Goal: Book appointment/travel/reservation

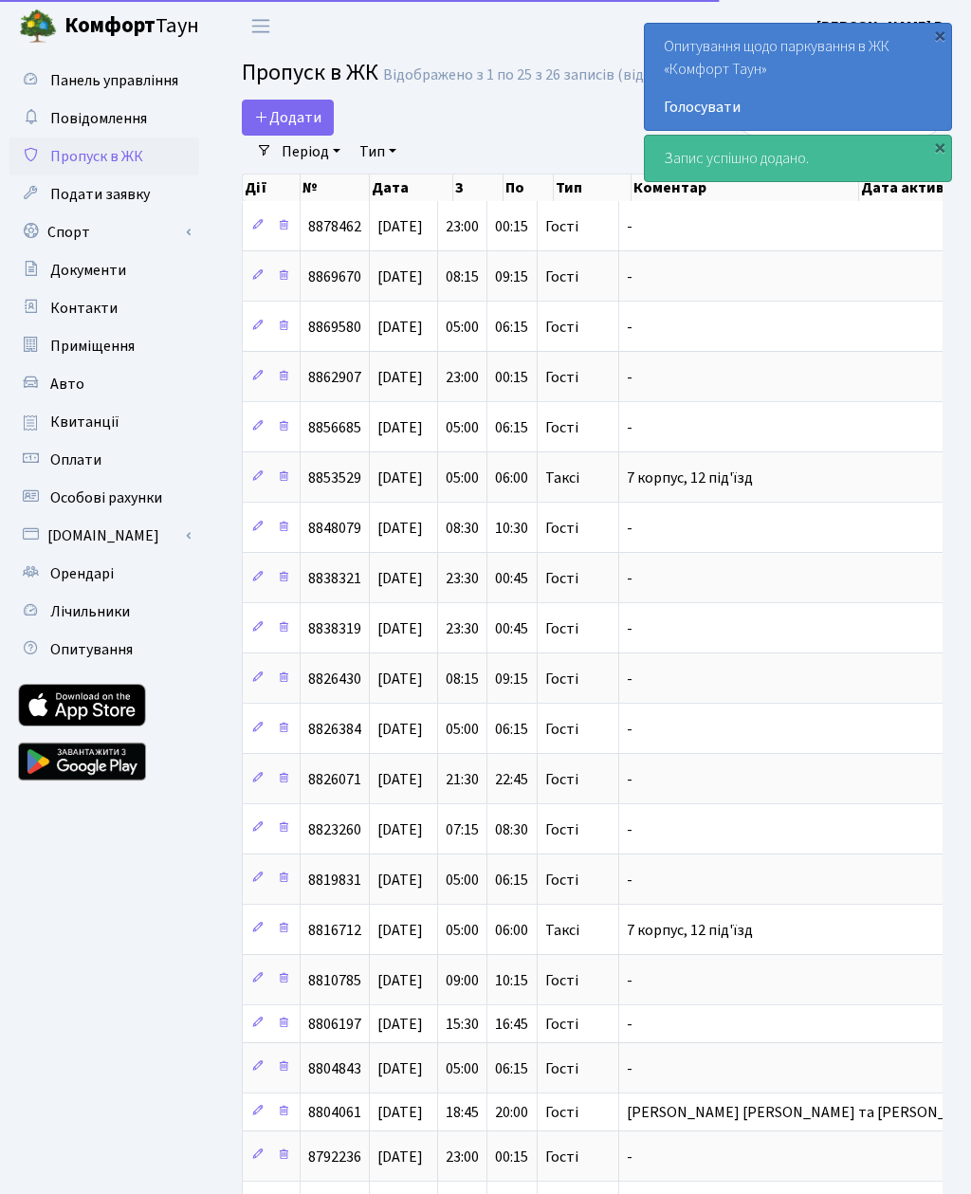
select select "25"
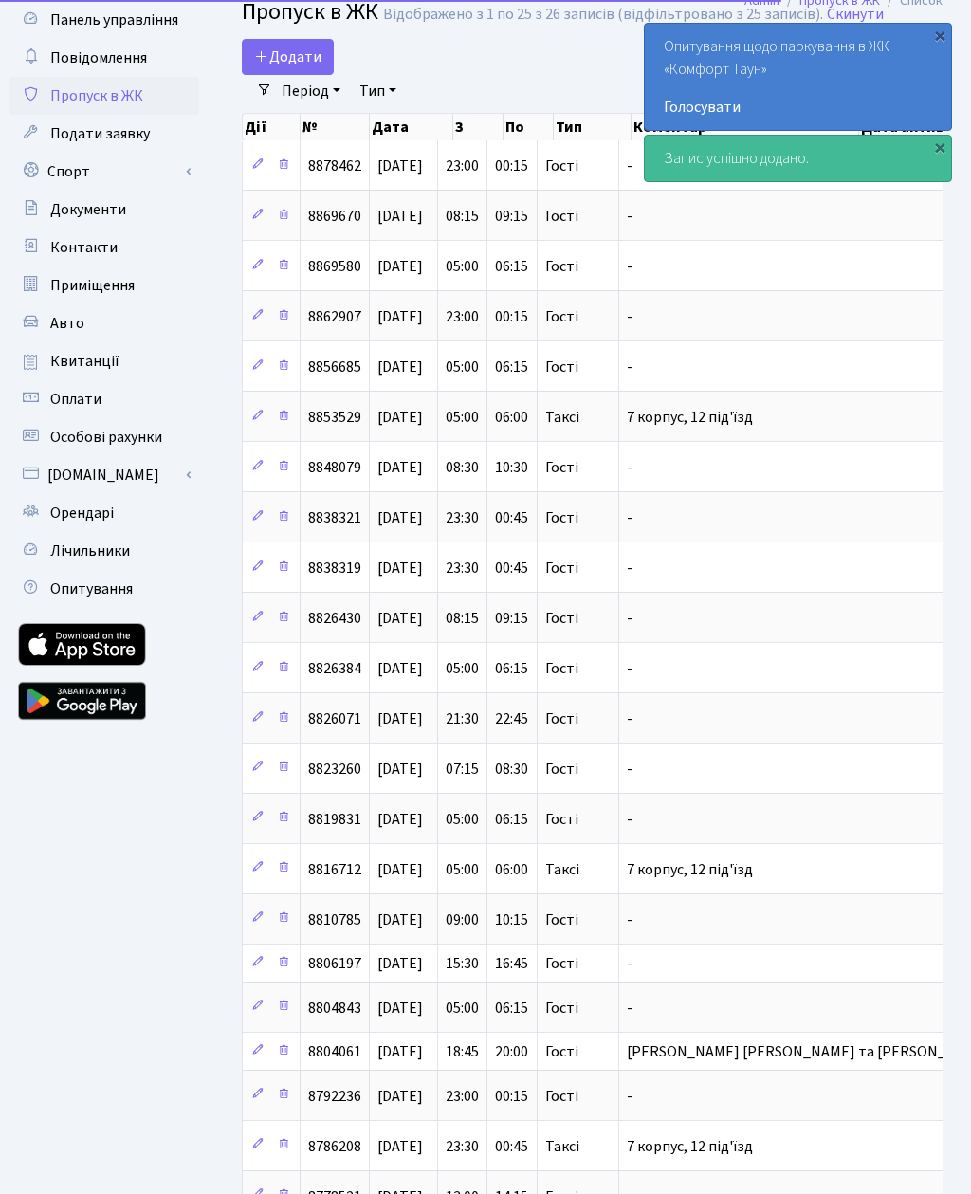
click at [86, 171] on link "Спорт" at bounding box center [104, 172] width 190 height 38
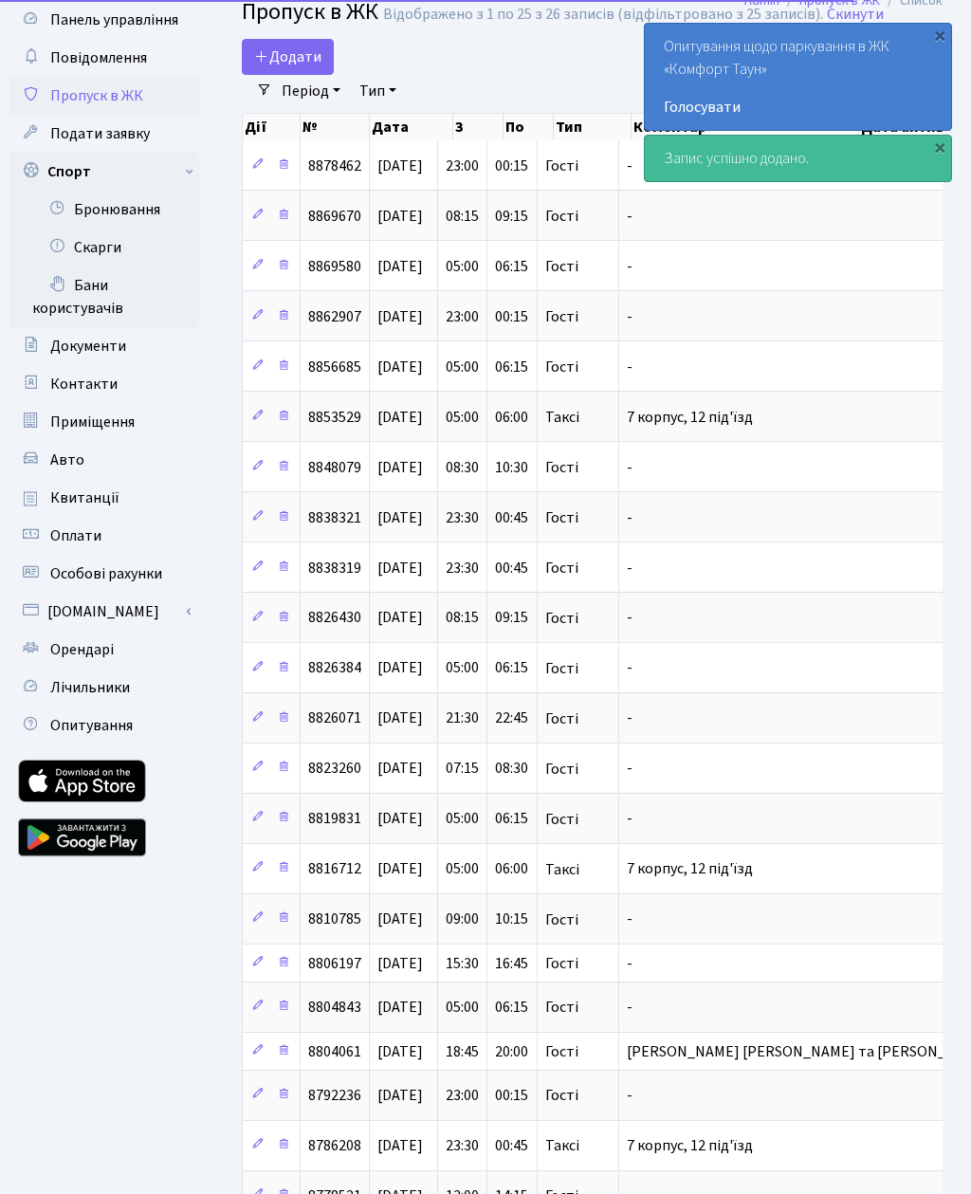
click at [122, 217] on link "Бронювання" at bounding box center [104, 210] width 190 height 38
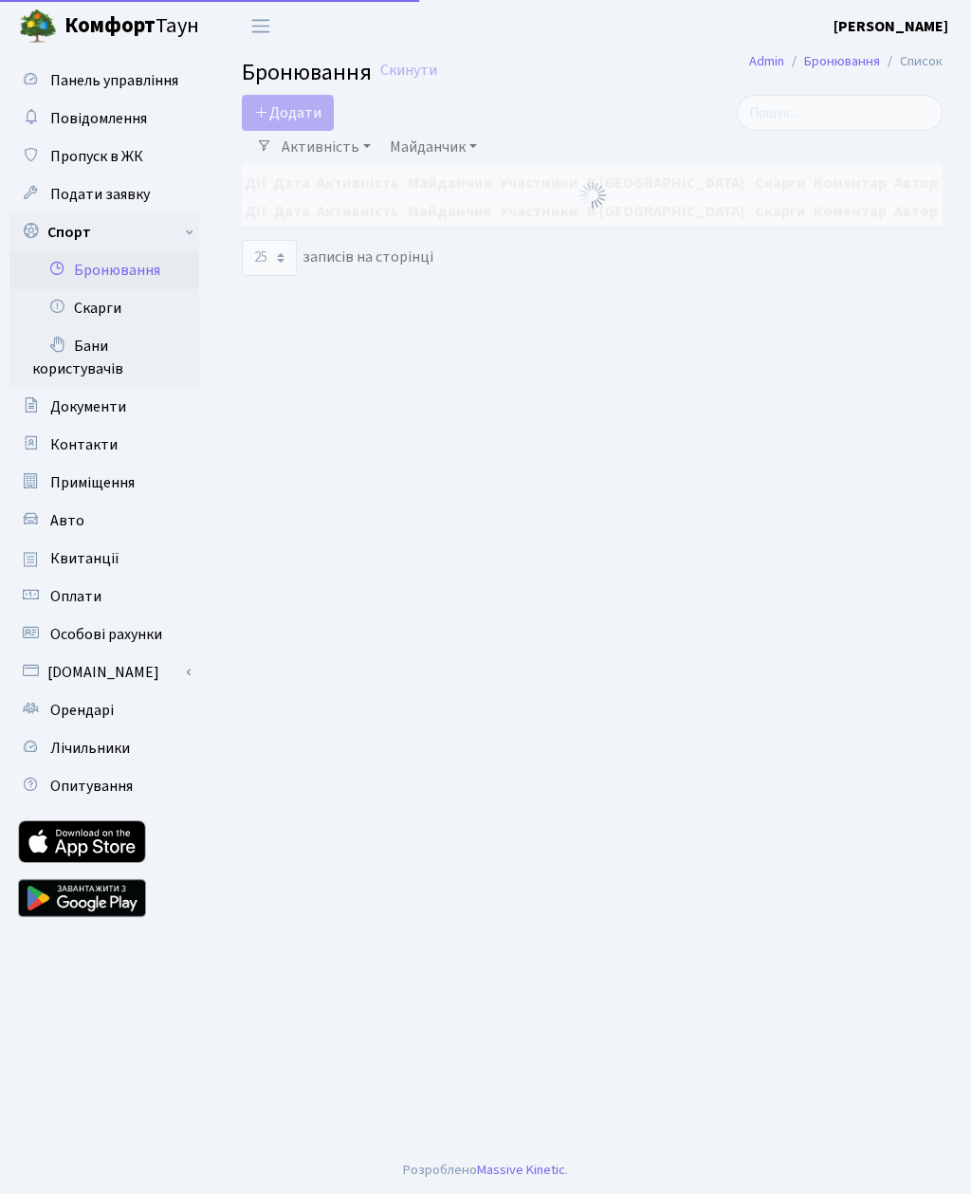
select select "25"
click at [297, 115] on button "Додати" at bounding box center [288, 113] width 92 height 36
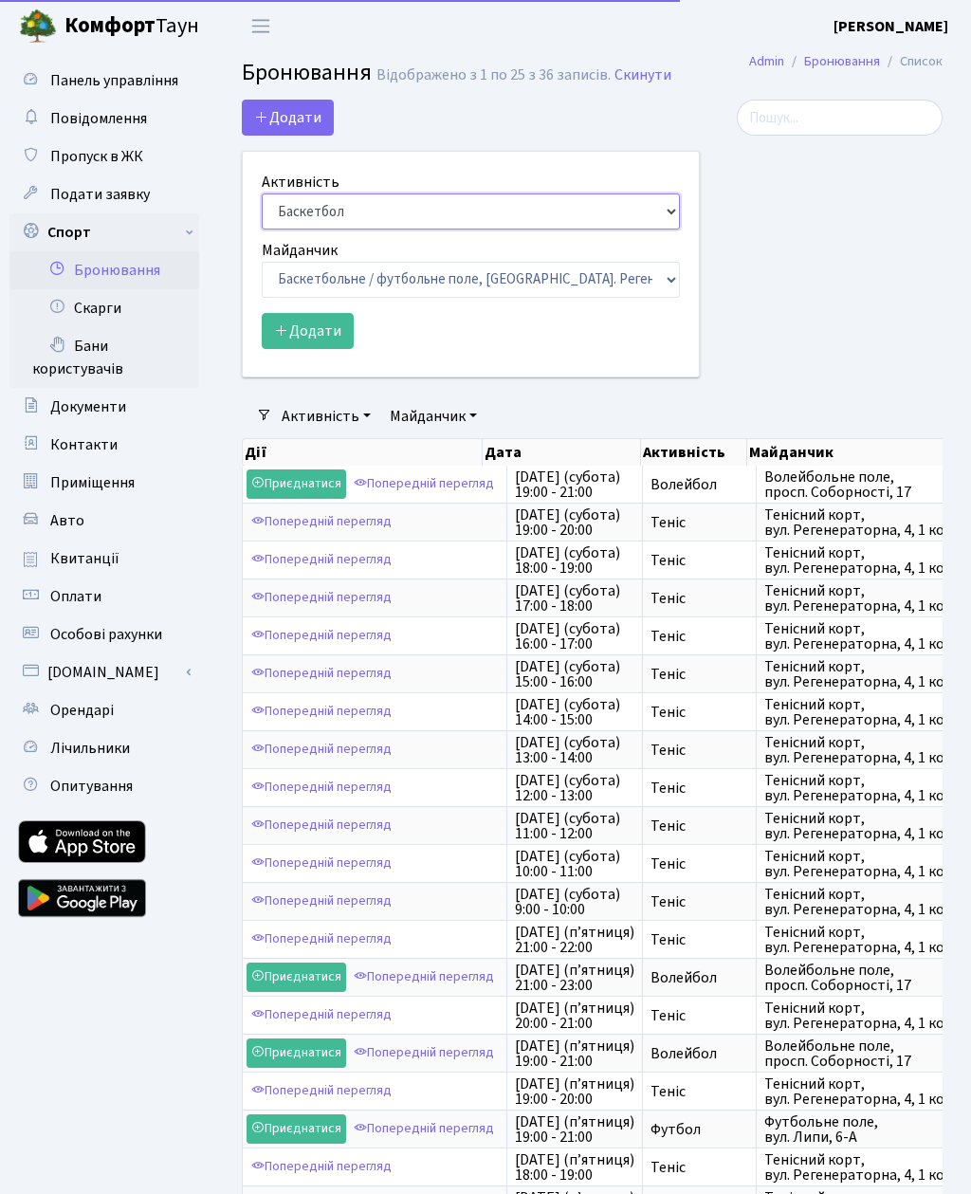
click at [421, 215] on select "Баскетбол Волейбол Йога Катання на роликах Настільний теніс Теніс Футбол Фітнес" at bounding box center [471, 211] width 418 height 36
select select "1"
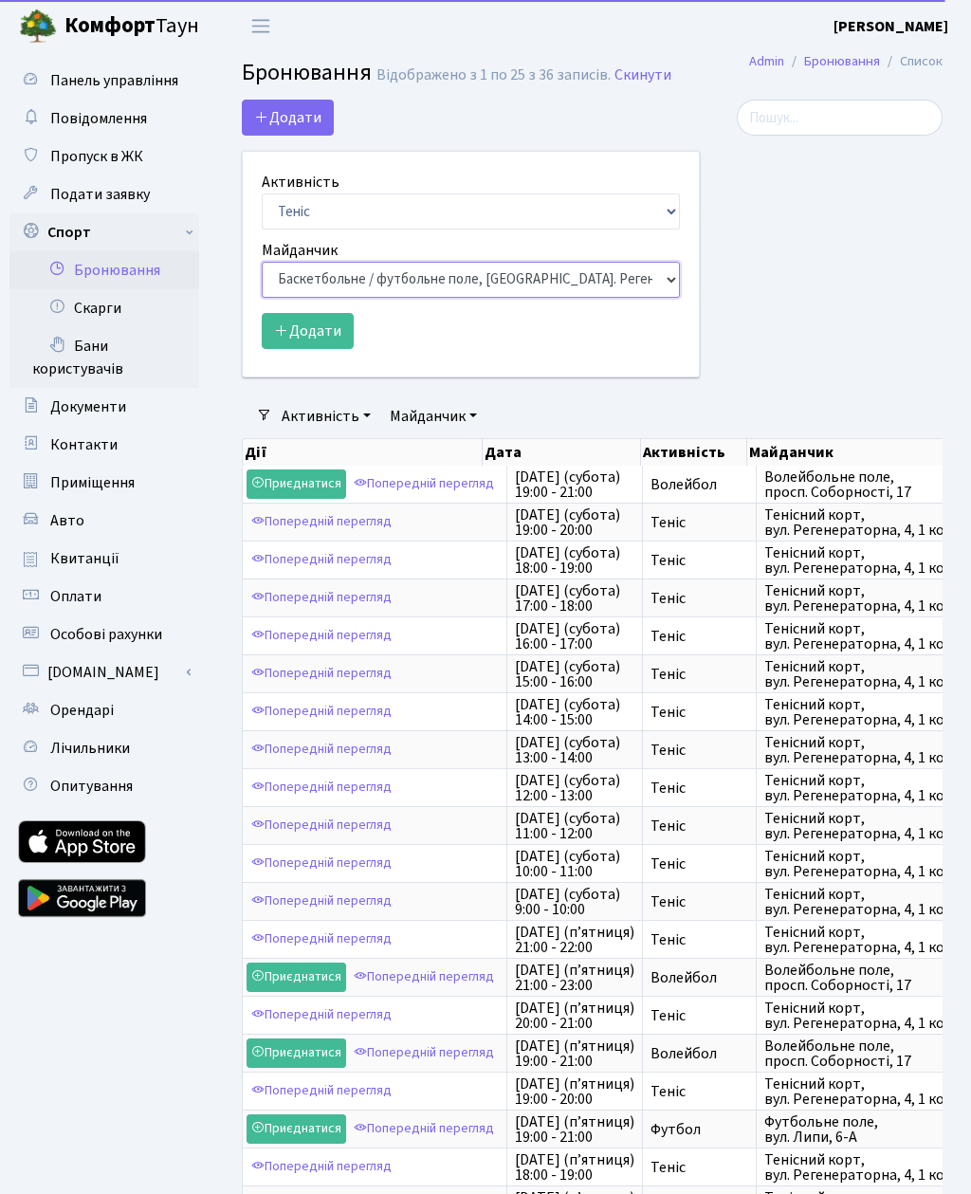
click at [466, 273] on select "Баскетбольне / футбольне поле, Вул. Регенераторна, 4, 1 корпус Баскетбольне пол…" at bounding box center [471, 280] width 418 height 36
select select "1"
click at [308, 332] on button "Додати" at bounding box center [308, 331] width 92 height 36
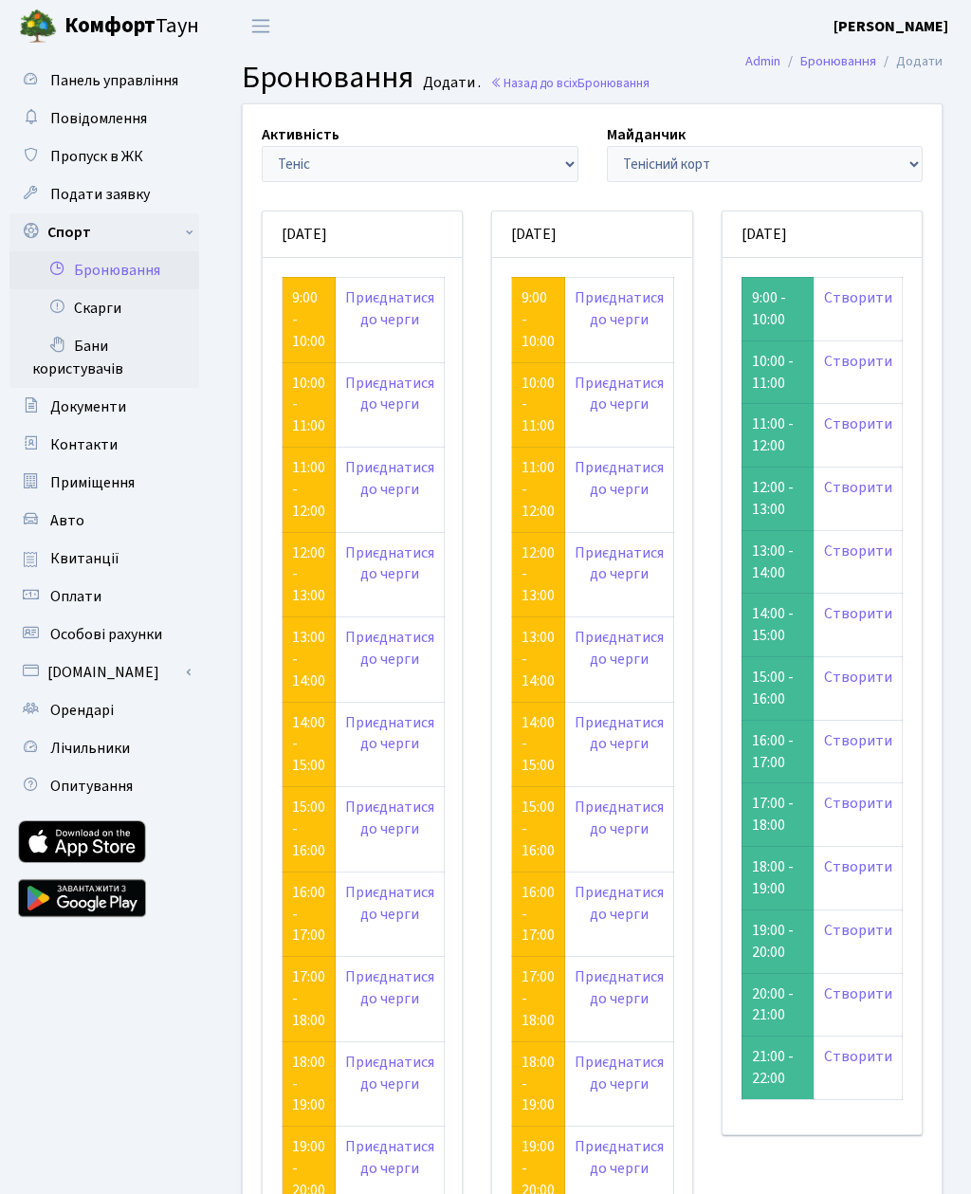
click at [859, 301] on link "Створити" at bounding box center [858, 297] width 68 height 21
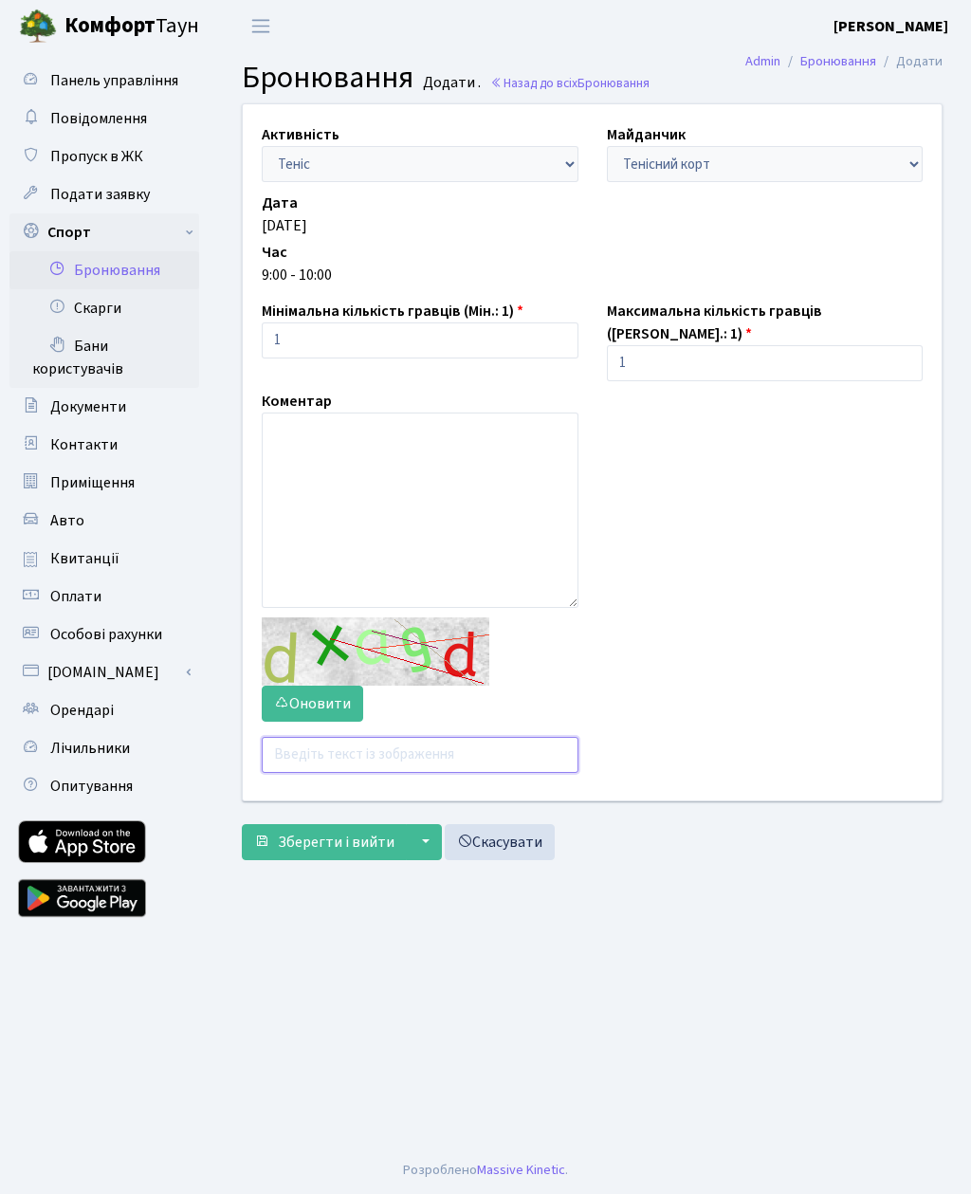
click at [328, 746] on input "text" at bounding box center [420, 755] width 317 height 36
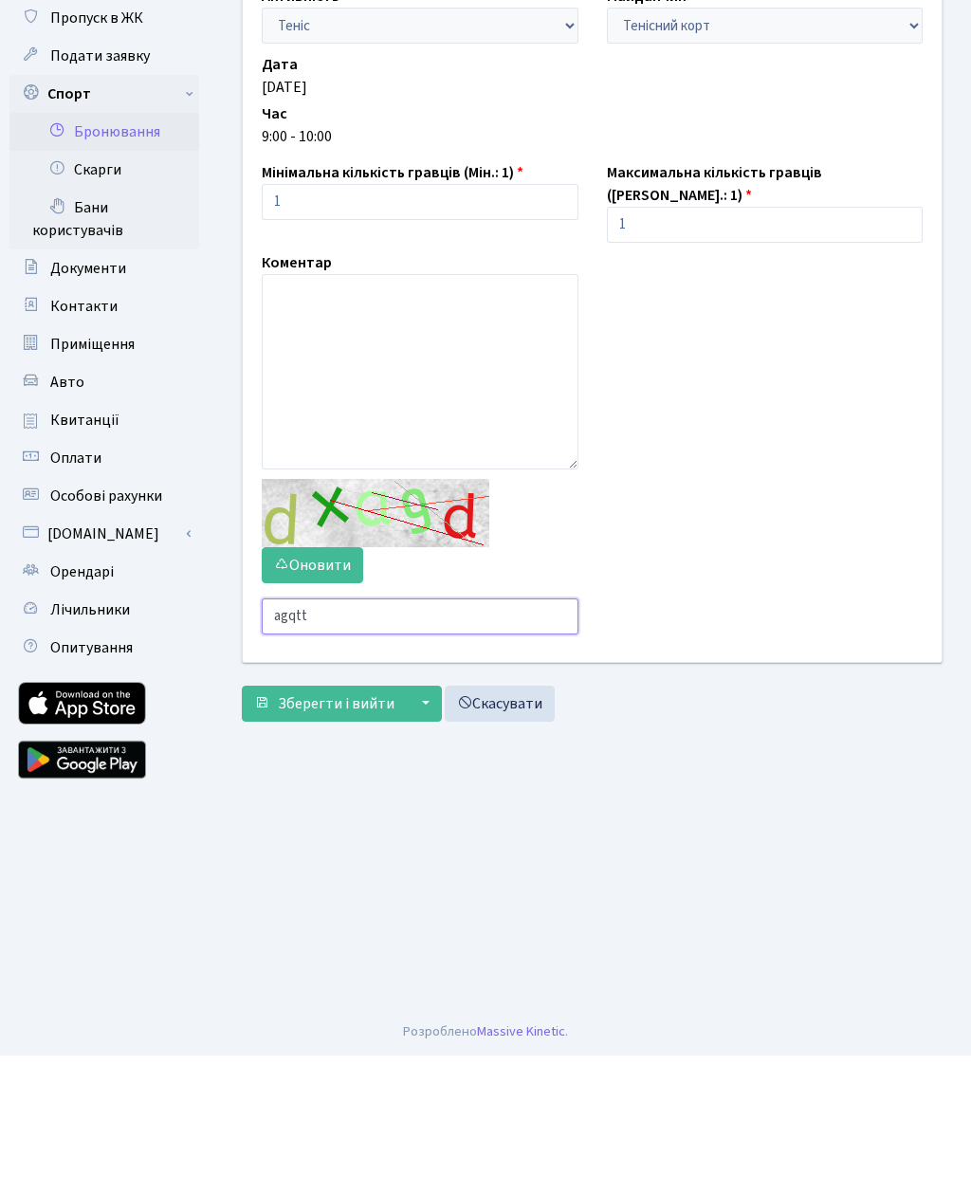
type input "agqtt"
click at [315, 832] on span "Зберегти і вийти" at bounding box center [336, 842] width 117 height 21
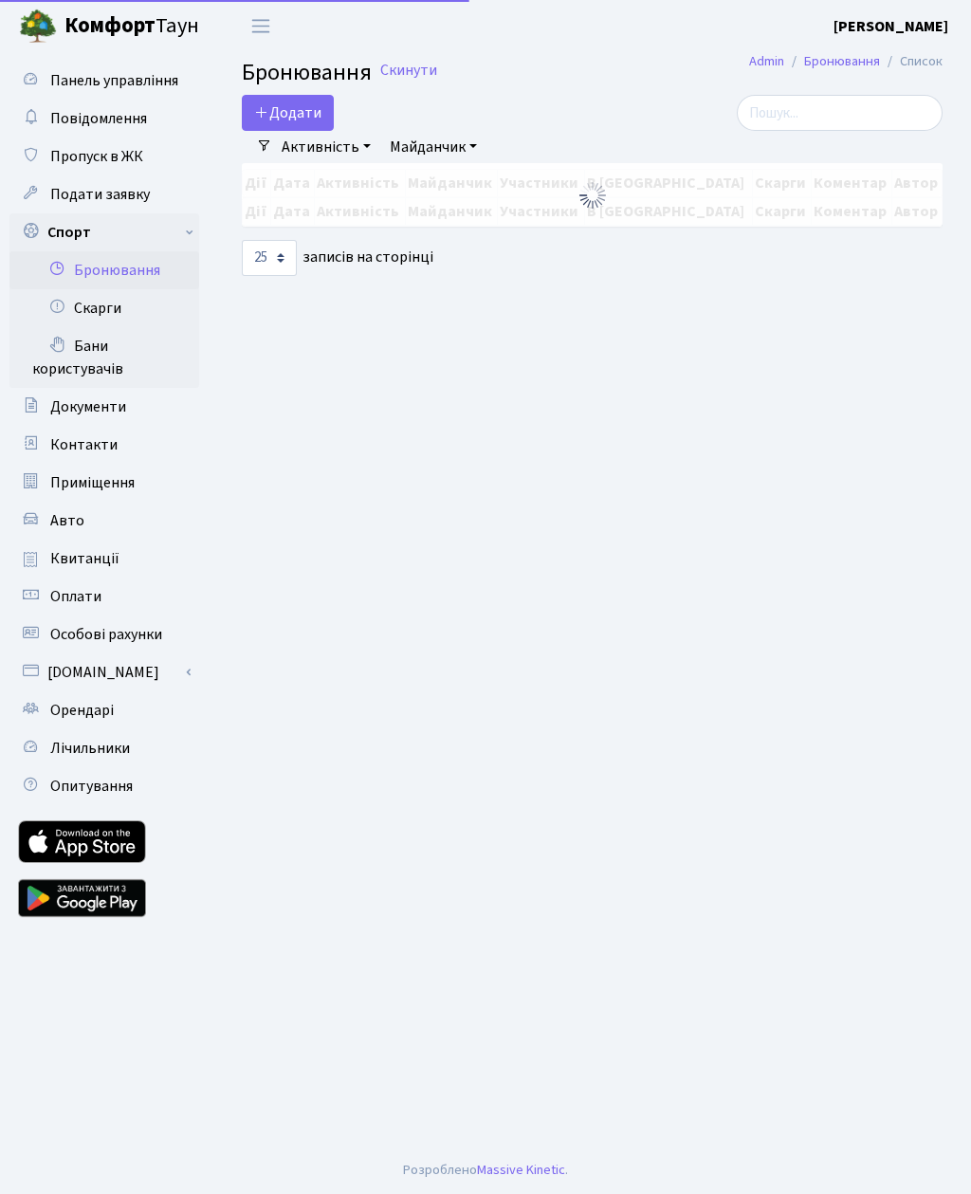
select select "25"
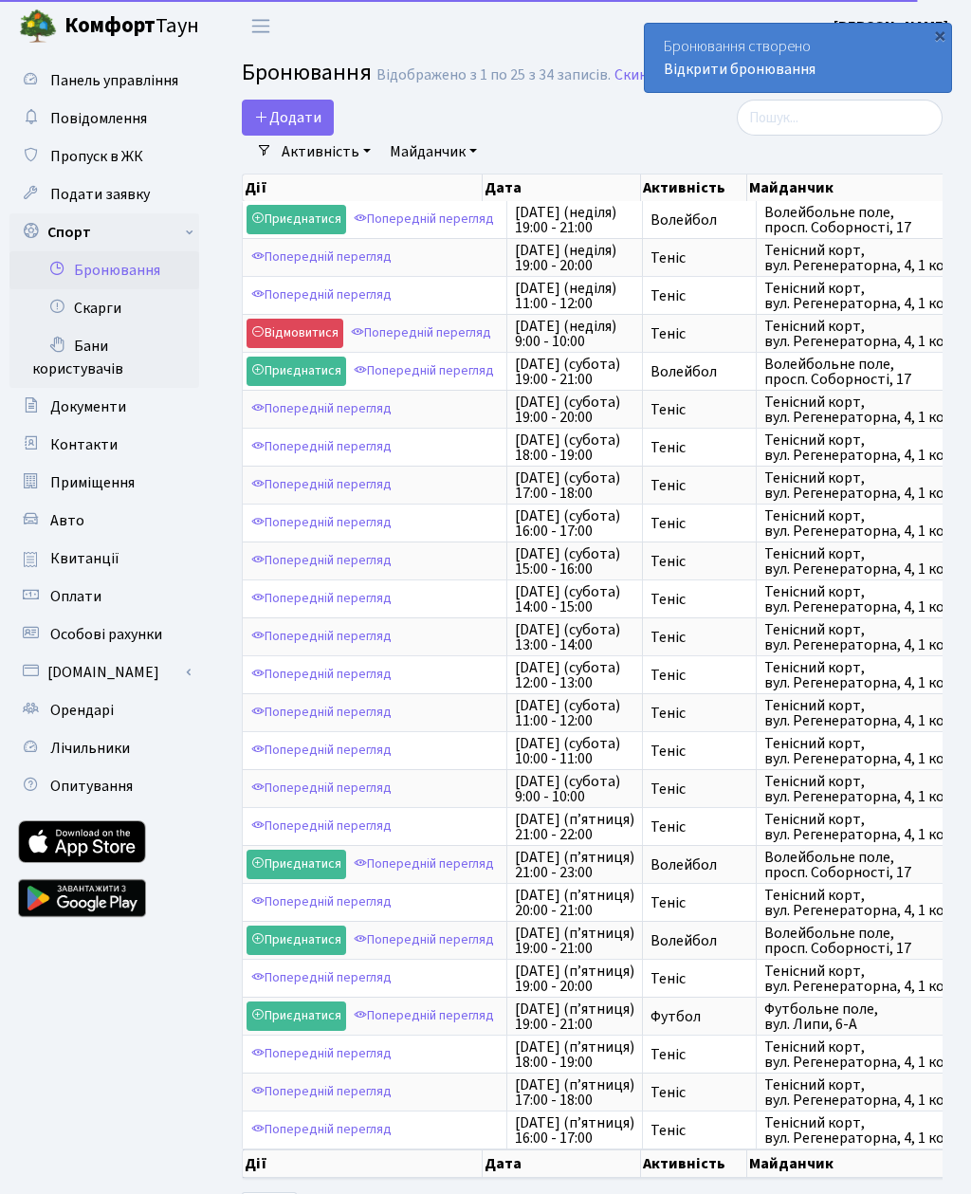
click at [304, 112] on button "Додати" at bounding box center [288, 118] width 92 height 36
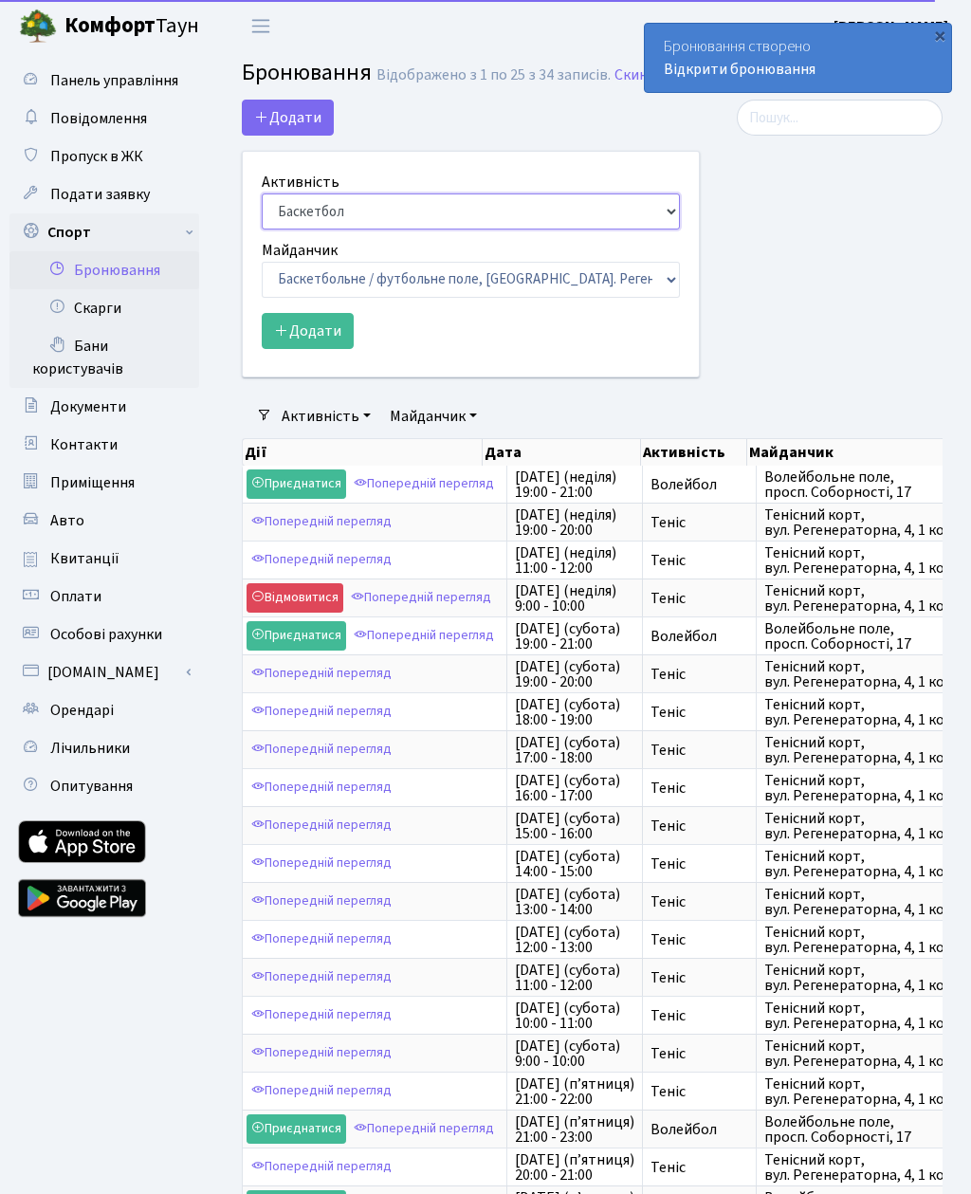
click at [357, 213] on select "Баскетбол Волейбол Йога Катання на роликах Настільний теніс Теніс Футбол Фітнес" at bounding box center [471, 211] width 418 height 36
select select "1"
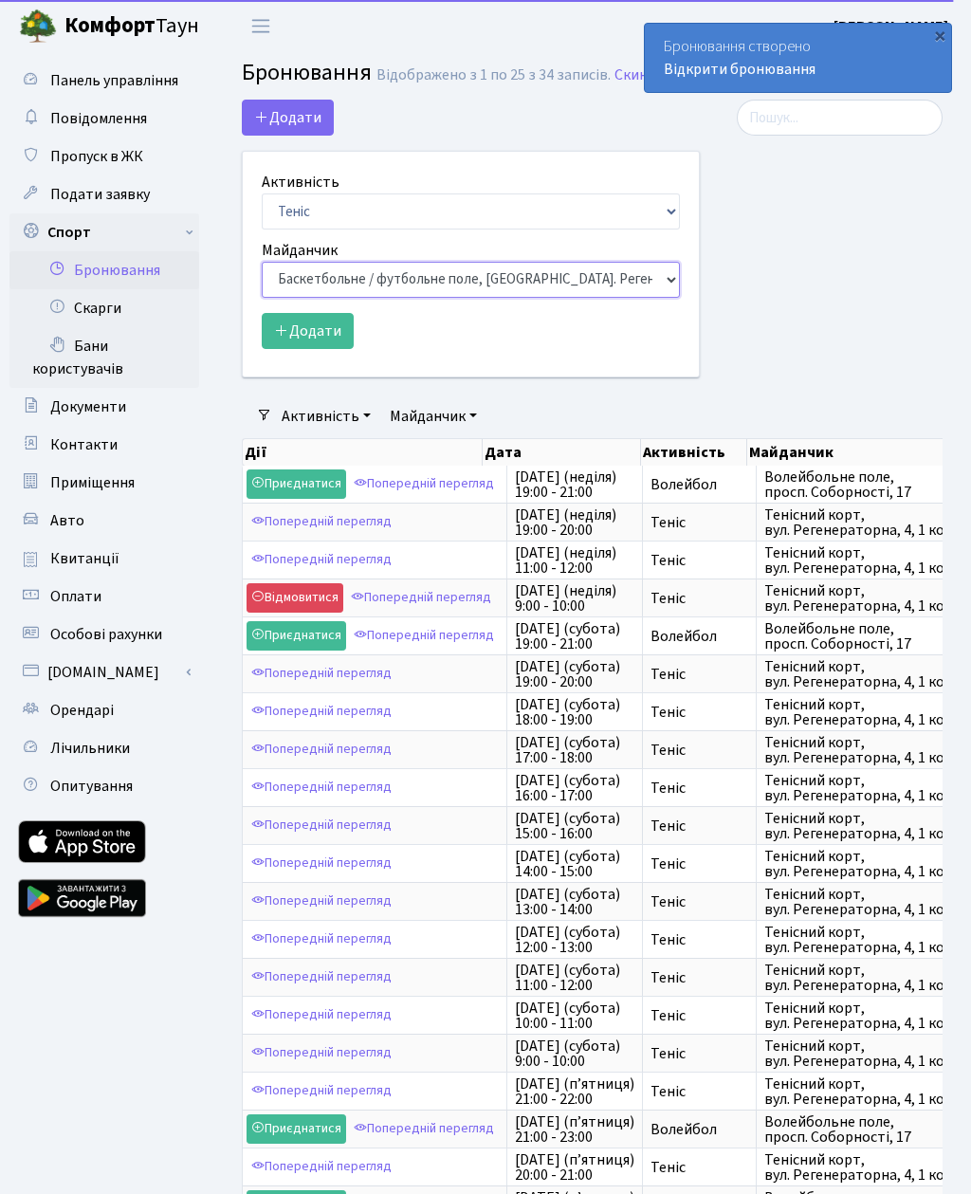
click at [451, 274] on select "Баскетбольне / футбольне поле, Вул. Регенераторна, 4, 1 корпус Баскетбольне пол…" at bounding box center [471, 280] width 418 height 36
select select "1"
click at [311, 330] on button "Додати" at bounding box center [308, 331] width 92 height 36
